Goal: Task Accomplishment & Management: Use online tool/utility

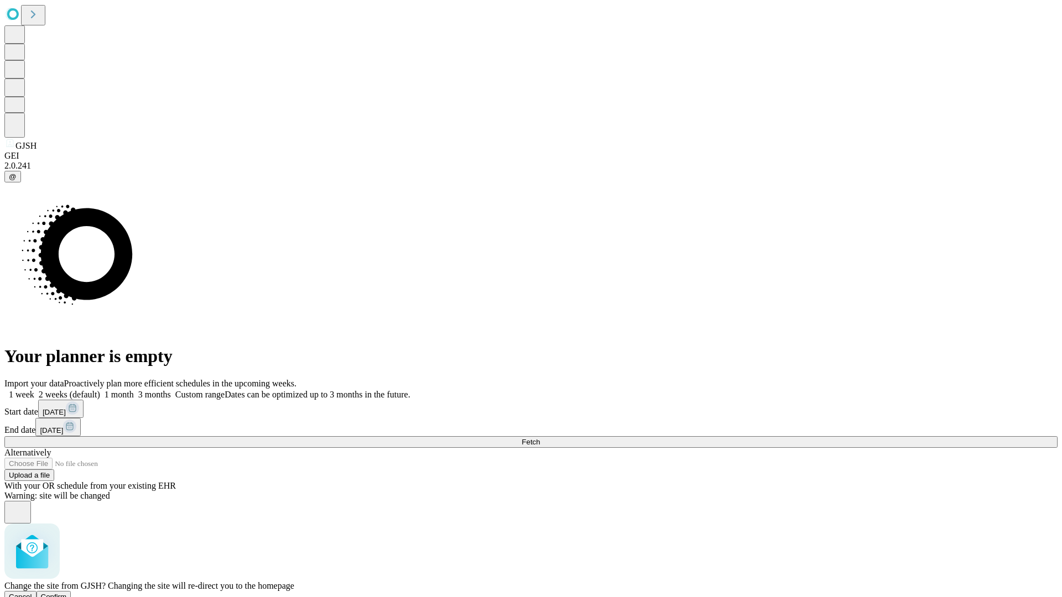
click at [67, 593] on span "Confirm" at bounding box center [54, 597] width 26 height 8
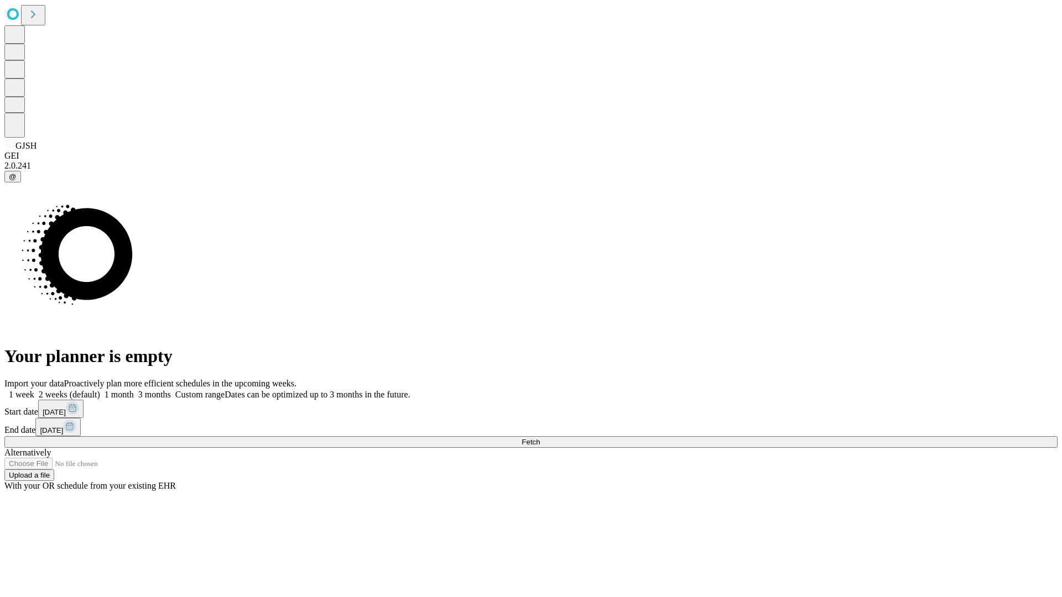
click at [100, 390] on label "2 weeks (default)" at bounding box center [67, 394] width 66 height 9
click at [540, 438] on span "Fetch" at bounding box center [531, 442] width 18 height 8
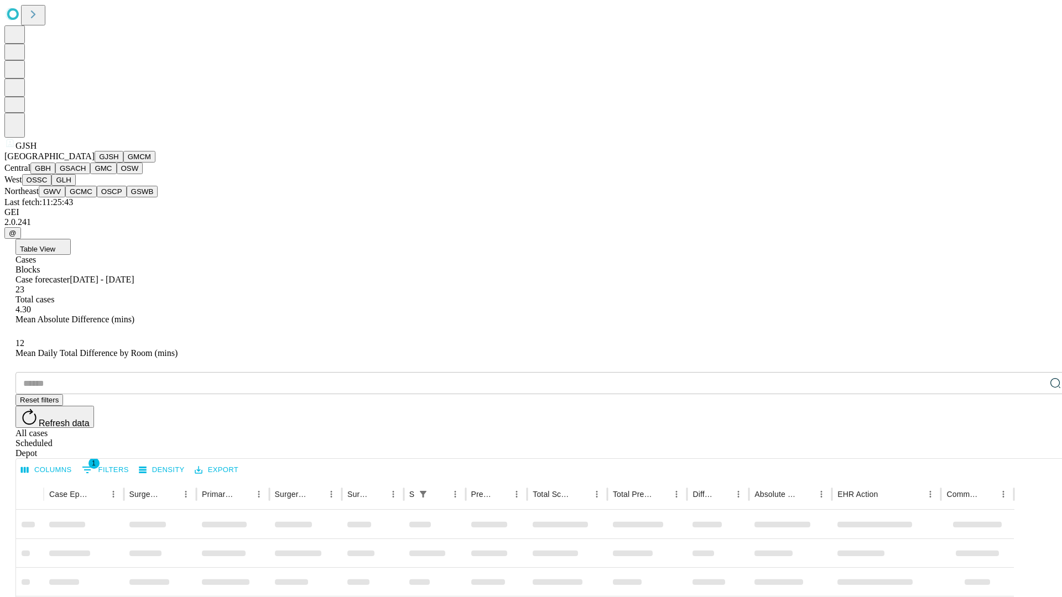
click at [123, 163] on button "GMCM" at bounding box center [139, 157] width 32 height 12
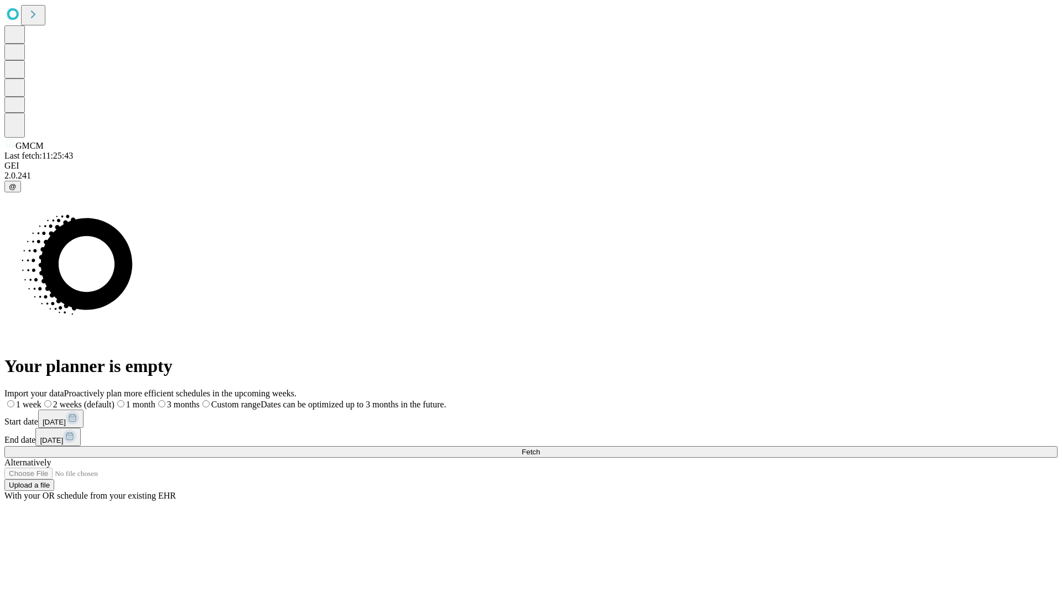
click at [540, 448] on span "Fetch" at bounding box center [531, 452] width 18 height 8
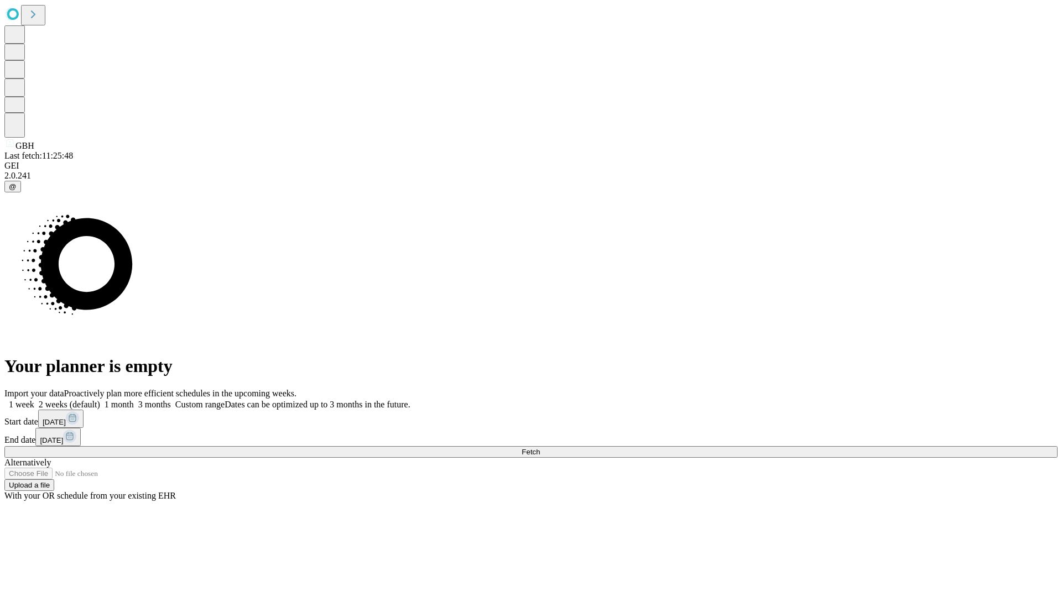
click at [100, 400] on label "2 weeks (default)" at bounding box center [67, 404] width 66 height 9
click at [540, 448] on span "Fetch" at bounding box center [531, 452] width 18 height 8
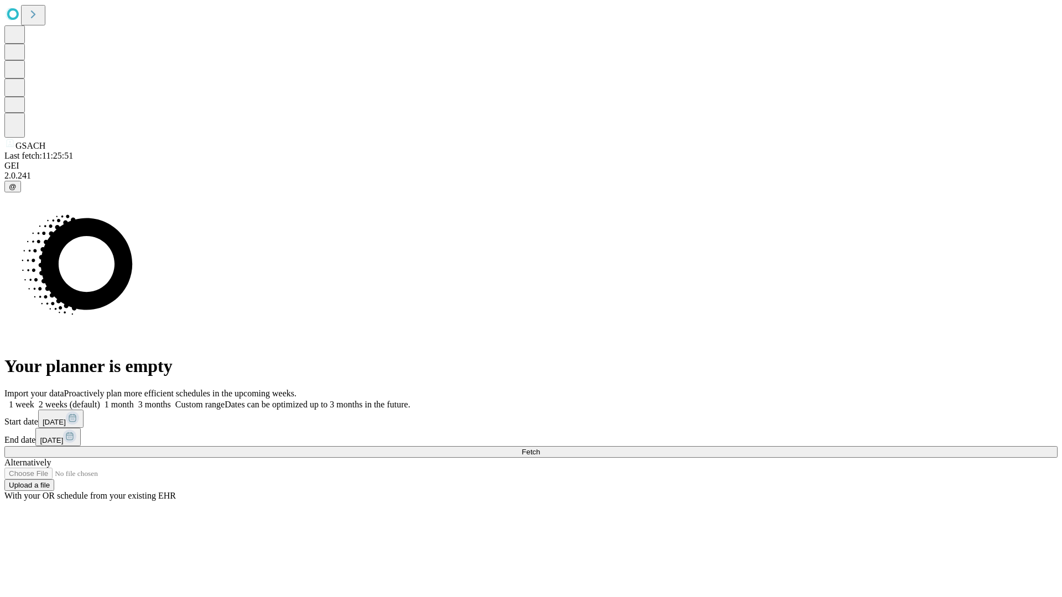
click at [100, 400] on label "2 weeks (default)" at bounding box center [67, 404] width 66 height 9
click at [540, 448] on span "Fetch" at bounding box center [531, 452] width 18 height 8
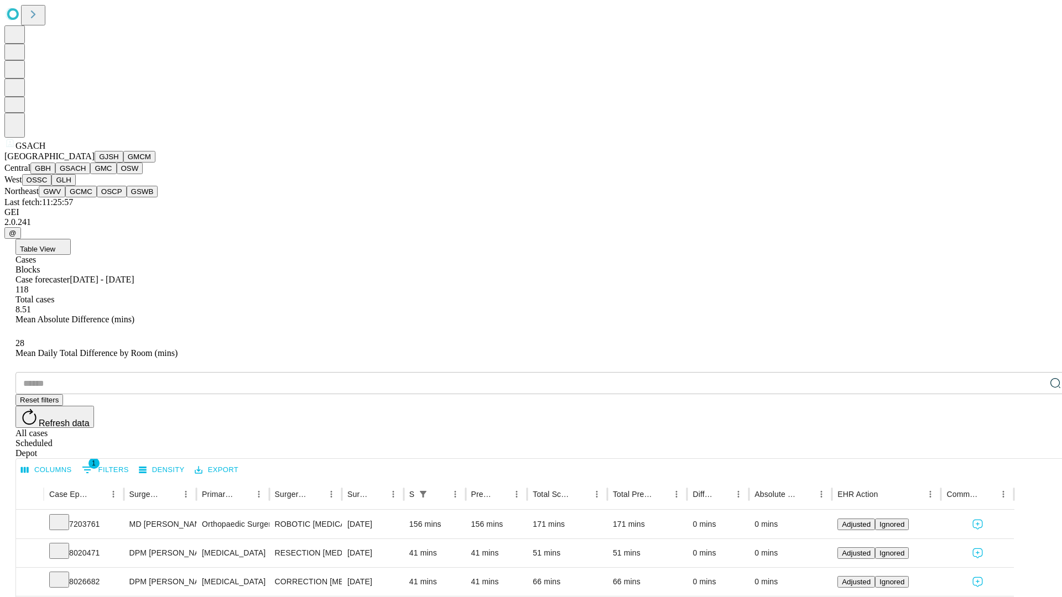
click at [90, 174] on button "GMC" at bounding box center [103, 169] width 26 height 12
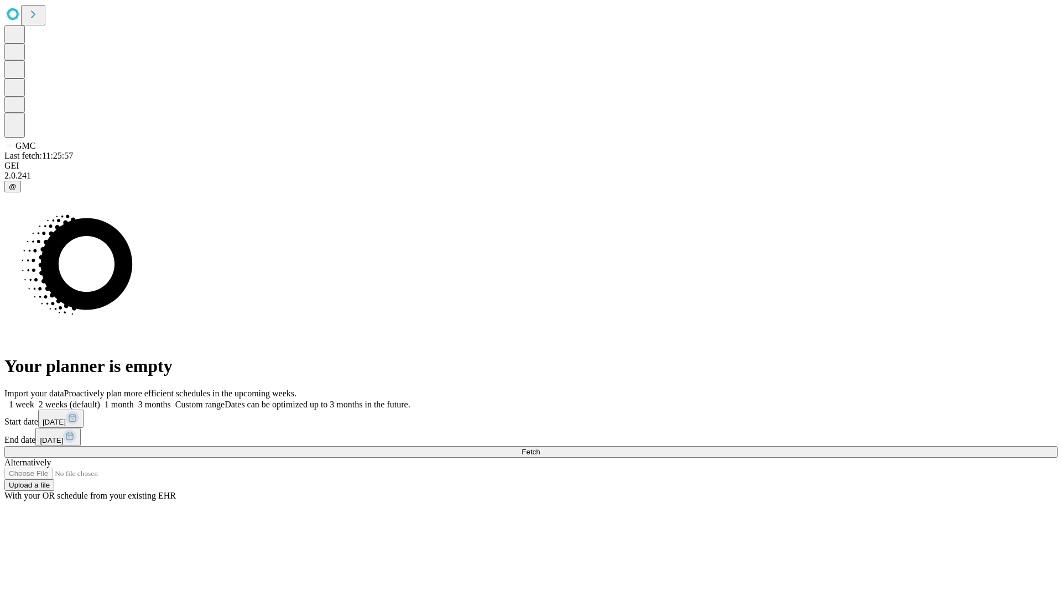
click at [100, 400] on label "2 weeks (default)" at bounding box center [67, 404] width 66 height 9
click at [540, 448] on span "Fetch" at bounding box center [531, 452] width 18 height 8
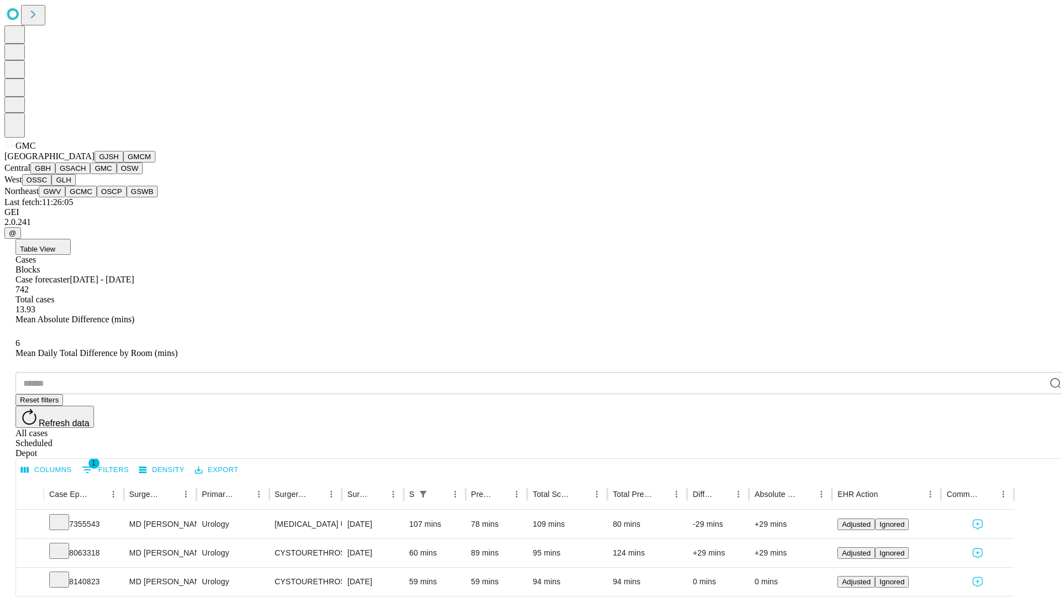
click at [117, 174] on button "OSW" at bounding box center [130, 169] width 27 height 12
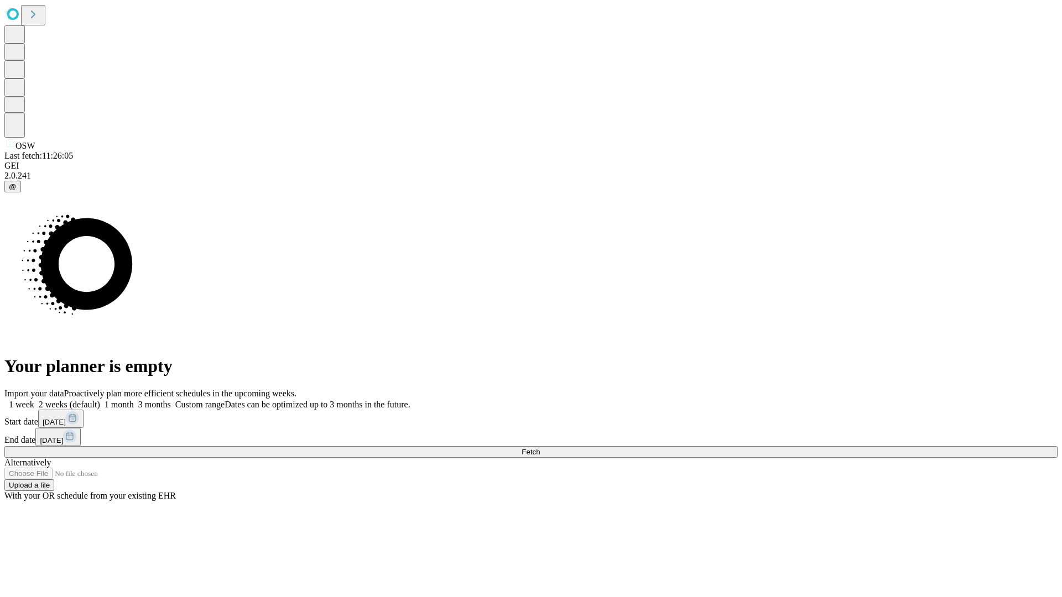
click at [100, 400] on label "2 weeks (default)" at bounding box center [67, 404] width 66 height 9
click at [540, 448] on span "Fetch" at bounding box center [531, 452] width 18 height 8
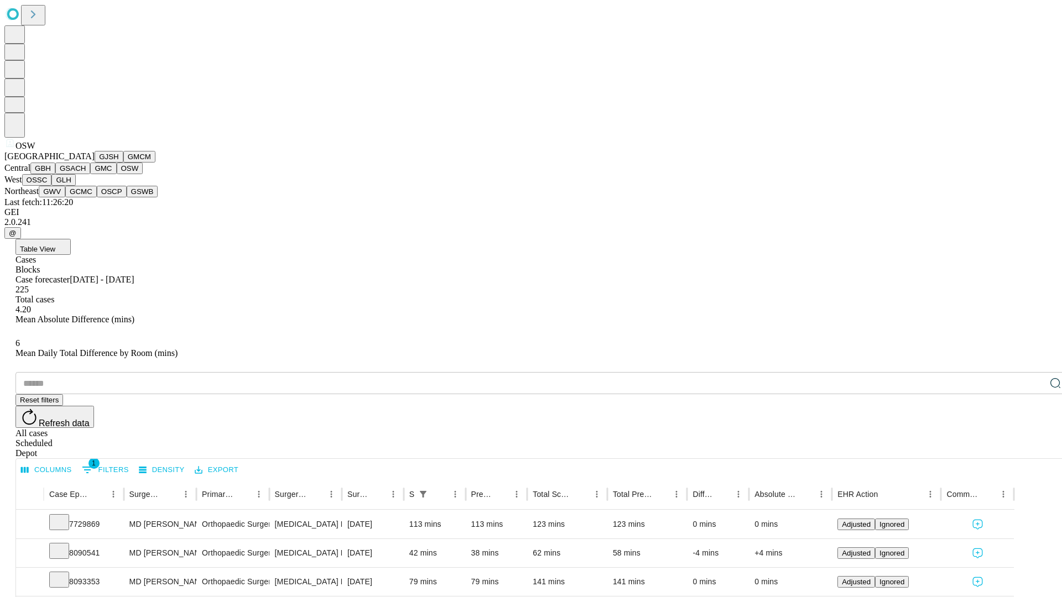
click at [52, 186] on button "OSSC" at bounding box center [37, 180] width 30 height 12
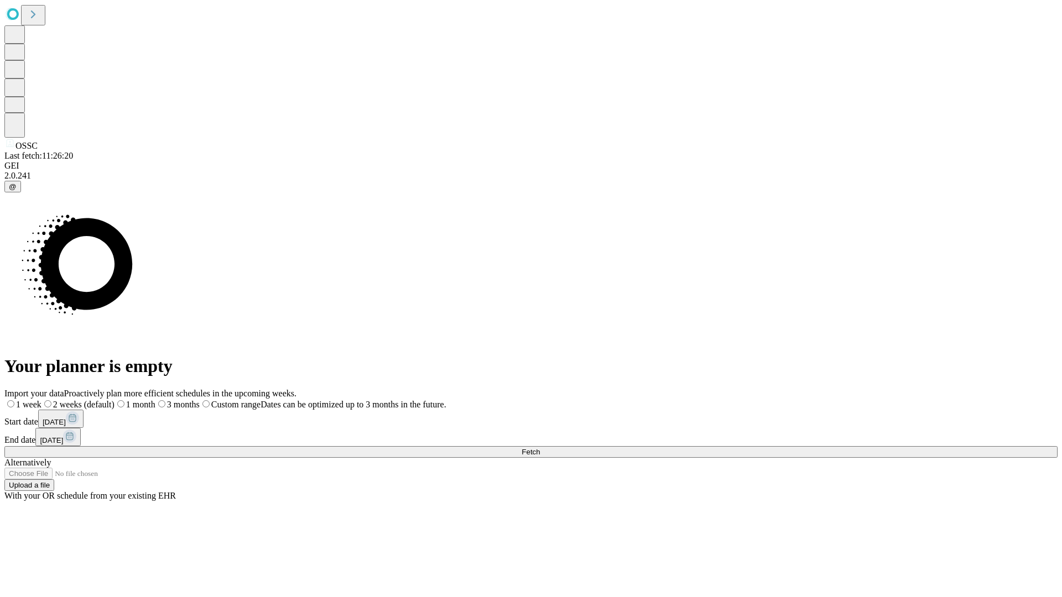
click at [114, 400] on label "2 weeks (default)" at bounding box center [77, 404] width 73 height 9
click at [540, 448] on span "Fetch" at bounding box center [531, 452] width 18 height 8
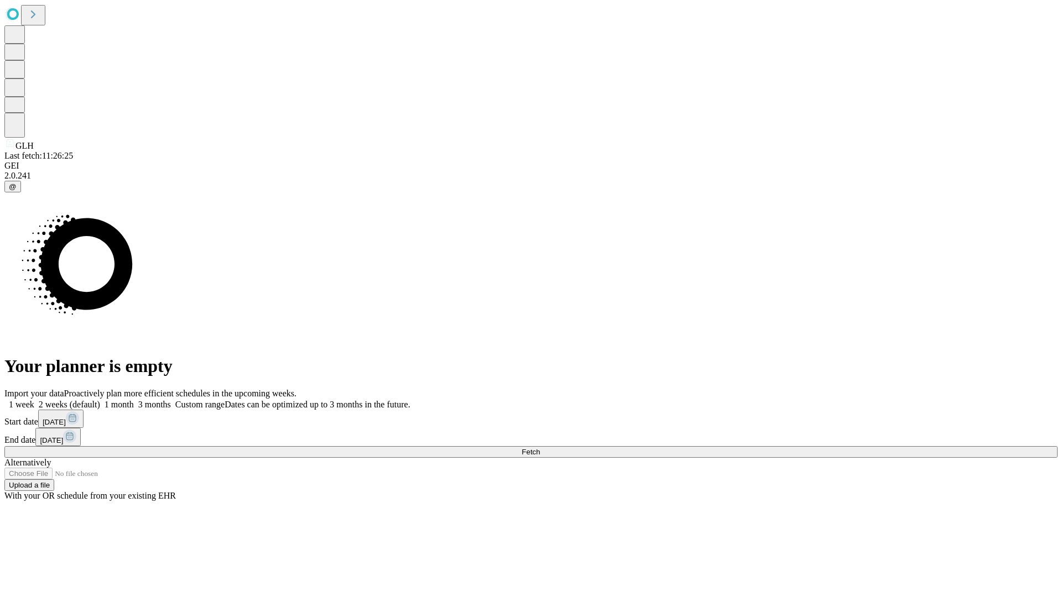
click at [540, 448] on span "Fetch" at bounding box center [531, 452] width 18 height 8
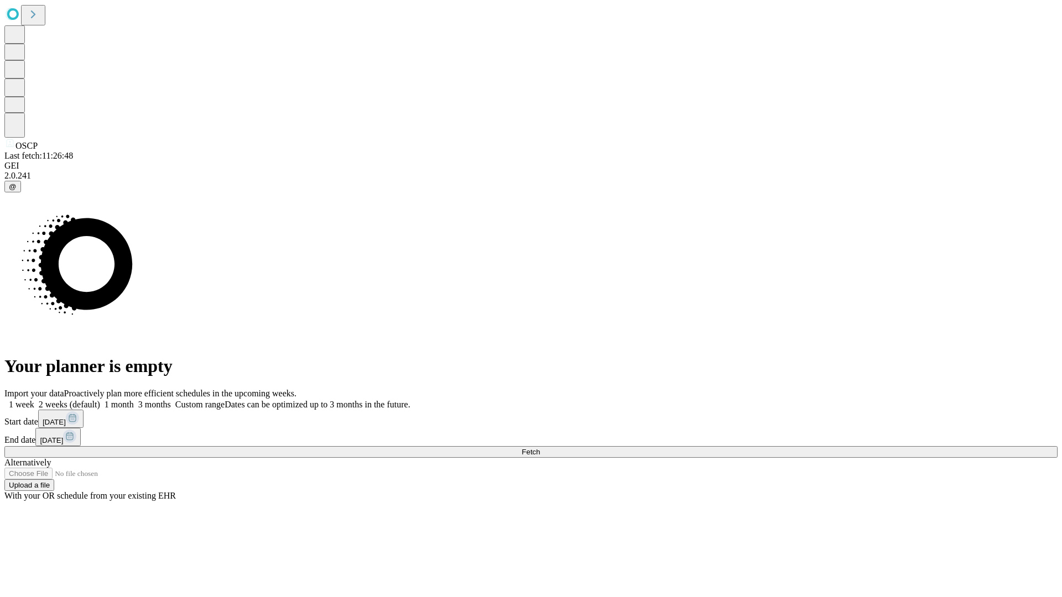
click at [100, 400] on label "2 weeks (default)" at bounding box center [67, 404] width 66 height 9
click at [540, 448] on span "Fetch" at bounding box center [531, 452] width 18 height 8
